Goal: Complete application form

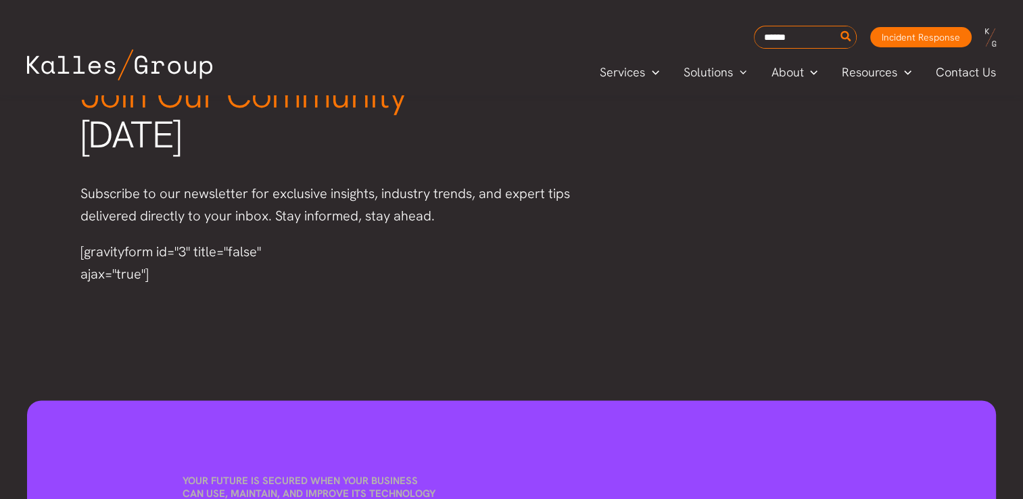
scroll to position [1623, 0]
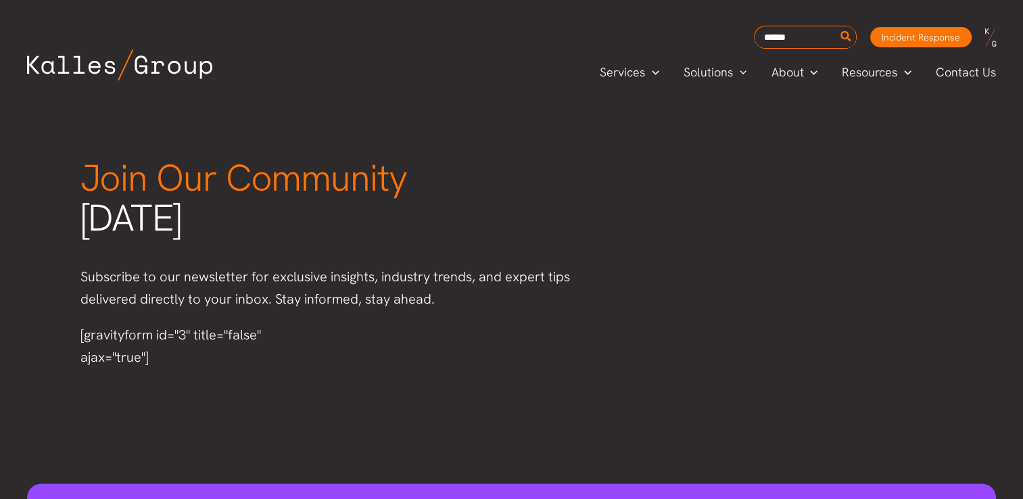
drag, startPoint x: 162, startPoint y: 354, endPoint x: 120, endPoint y: 346, distance: 42.8
click at [120, 346] on div "[gravityform id="3" title="false" ajax="true"]" at bounding box center [198, 346] width 237 height 45
drag, startPoint x: 120, startPoint y: 346, endPoint x: 75, endPoint y: 333, distance: 46.9
click at [75, 333] on div "[gravityform id="3" title="false" ajax="true"]" at bounding box center [199, 346] width 264 height 72
drag, startPoint x: 75, startPoint y: 333, endPoint x: 141, endPoint y: 357, distance: 69.7
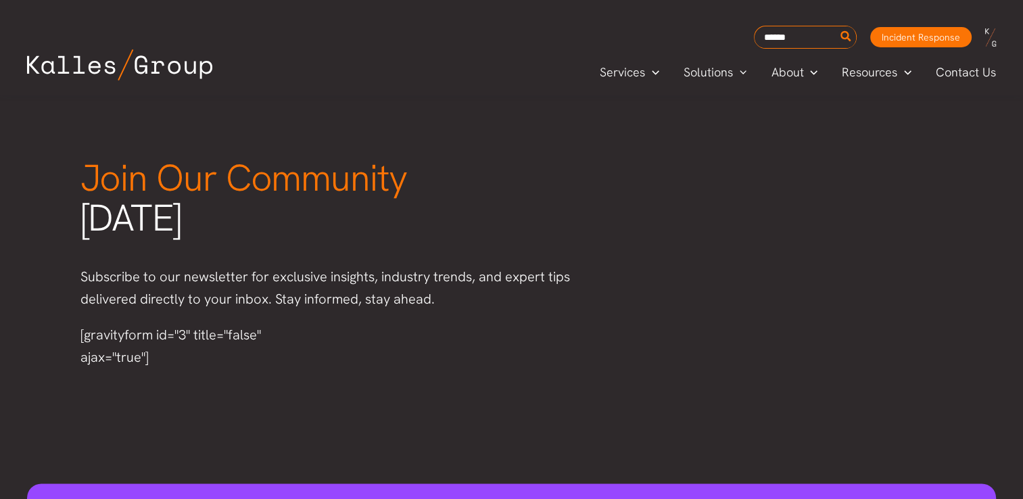
click at [138, 354] on div "[gravityform id="3" title="false" ajax="true"]" at bounding box center [198, 346] width 237 height 45
drag, startPoint x: 154, startPoint y: 360, endPoint x: 75, endPoint y: 333, distance: 83.6
click at [75, 333] on div "[gravityform id="3" title="false" ajax="true"]" at bounding box center [199, 346] width 264 height 72
drag, startPoint x: 75, startPoint y: 333, endPoint x: 165, endPoint y: 357, distance: 93.2
click at [165, 357] on div "[gravityform id="3" title="false" ajax="true"]" at bounding box center [198, 346] width 237 height 45
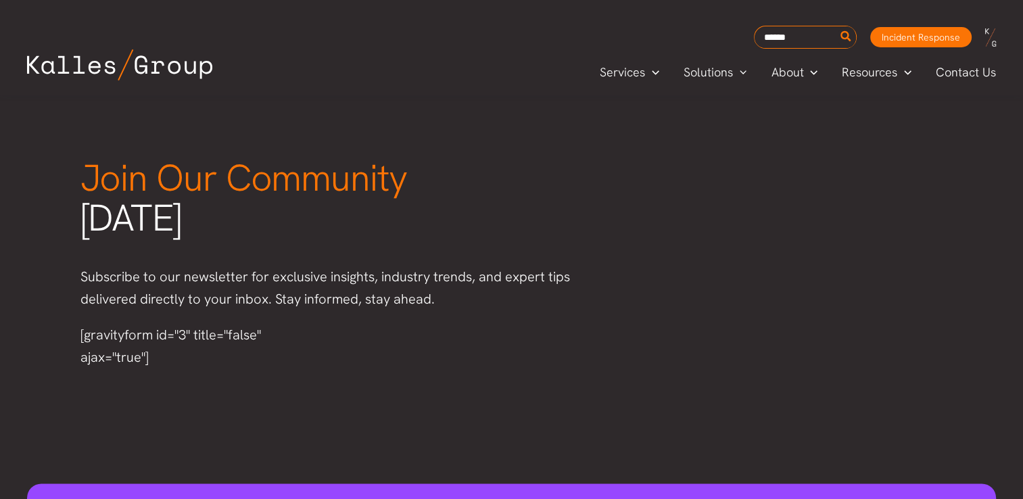
click at [148, 350] on div "[gravityform id="3" title="false" ajax="true"]" at bounding box center [198, 346] width 237 height 45
drag, startPoint x: 81, startPoint y: 331, endPoint x: 131, endPoint y: 353, distance: 54.5
click at [131, 353] on div "[gravityform id="3" title="false" ajax="true"]" at bounding box center [198, 346] width 237 height 45
drag, startPoint x: 131, startPoint y: 353, endPoint x: 151, endPoint y: 353, distance: 19.6
click at [151, 353] on div "[gravityform id="3" title="false" ajax="true"]" at bounding box center [198, 346] width 237 height 45
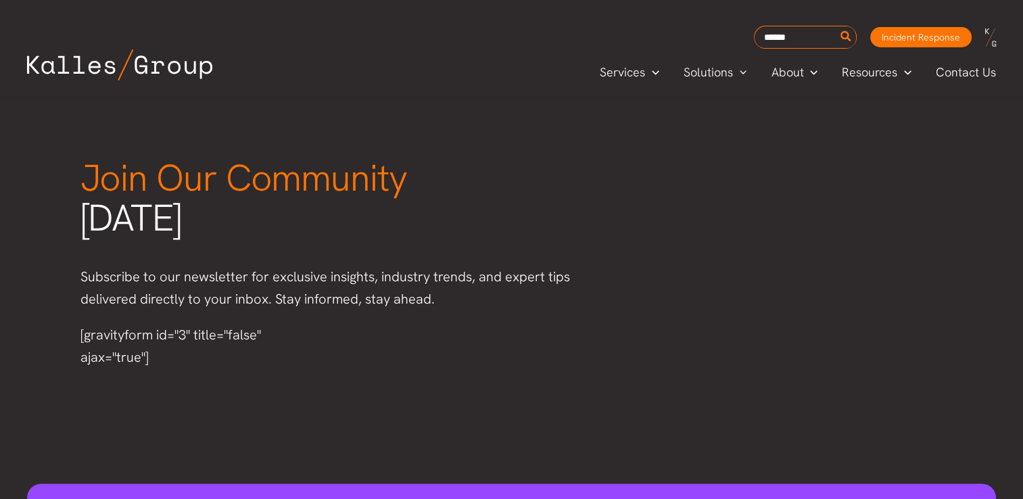
drag, startPoint x: 162, startPoint y: 360, endPoint x: 80, endPoint y: 329, distance: 87.3
click at [80, 329] on div "[gravityform id="3" title="false" ajax="true"]" at bounding box center [198, 346] width 237 height 45
drag, startPoint x: 80, startPoint y: 329, endPoint x: 124, endPoint y: 342, distance: 46.3
click at [124, 342] on div "[gravityform id="3" title="false" ajax="true"]" at bounding box center [198, 346] width 237 height 45
click at [149, 357] on div "[gravityform id="3" title="false" ajax="true"]" at bounding box center [198, 346] width 237 height 45
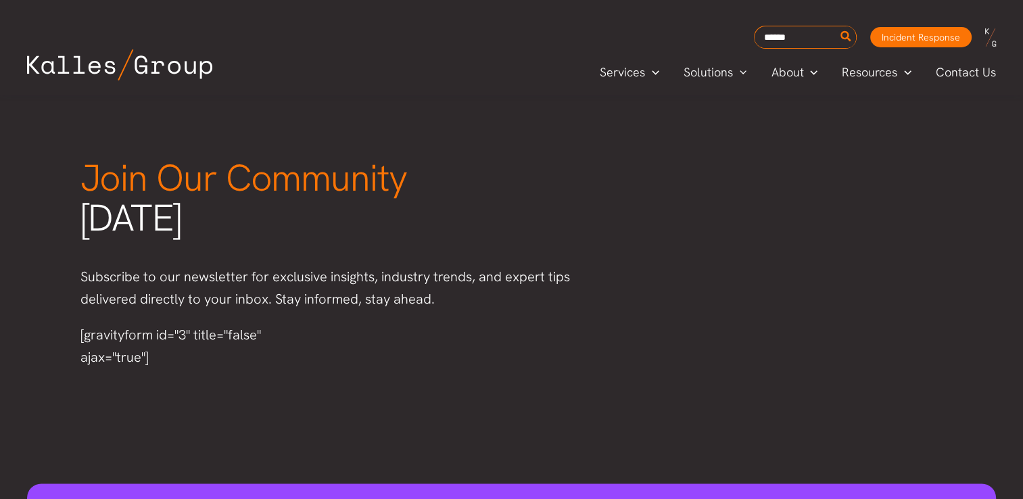
drag, startPoint x: 151, startPoint y: 358, endPoint x: 75, endPoint y: 329, distance: 81.5
click at [75, 329] on div "[gravityform id="3" title="false" ajax="true"]" at bounding box center [199, 346] width 264 height 72
drag, startPoint x: 75, startPoint y: 329, endPoint x: 147, endPoint y: 357, distance: 77.5
click at [147, 357] on div "[gravityform id="3" title="false" ajax="true"]" at bounding box center [198, 346] width 237 height 45
click at [427, 64] on div "Services Menu Toggle Mega Menu Security Solutions Cybersecurity Security Compli…" at bounding box center [711, 71] width 596 height 45
